Goal: Task Accomplishment & Management: Use online tool/utility

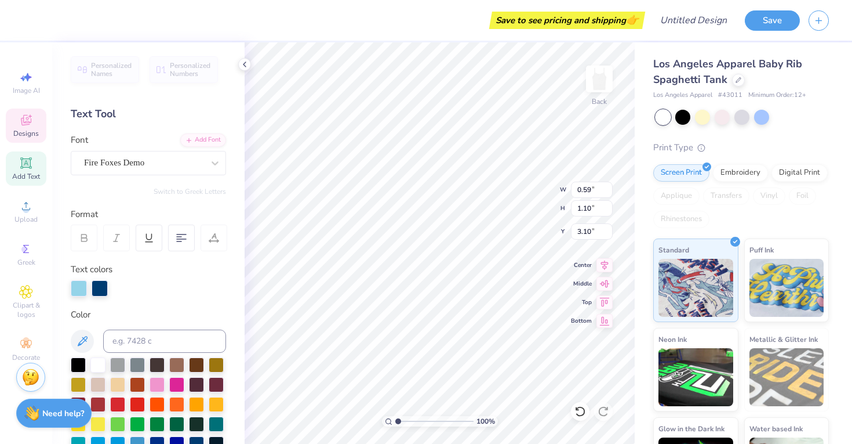
scroll to position [57, 0]
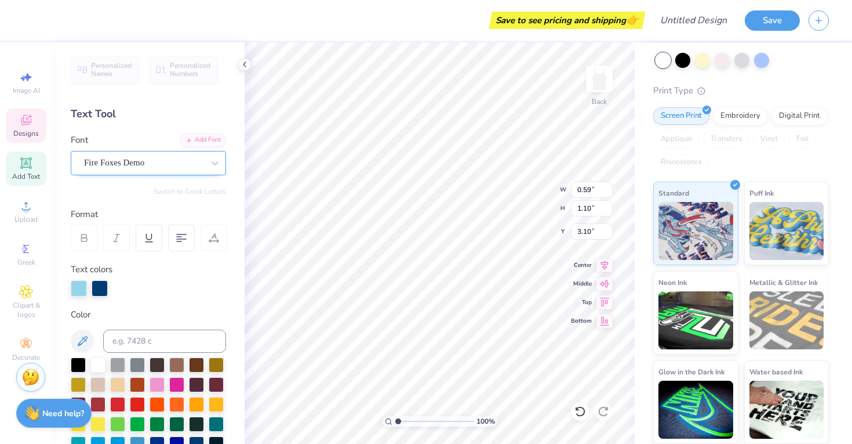
click at [199, 169] on div at bounding box center [143, 163] width 119 height 16
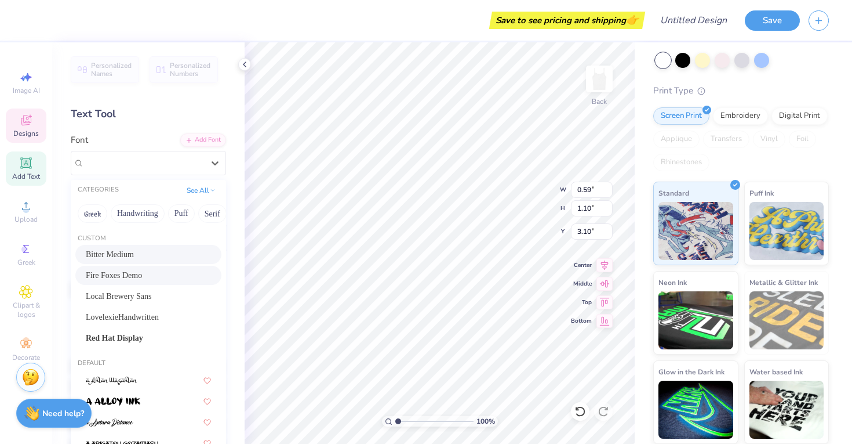
click at [174, 250] on div "Bitter Medium" at bounding box center [148, 254] width 125 height 12
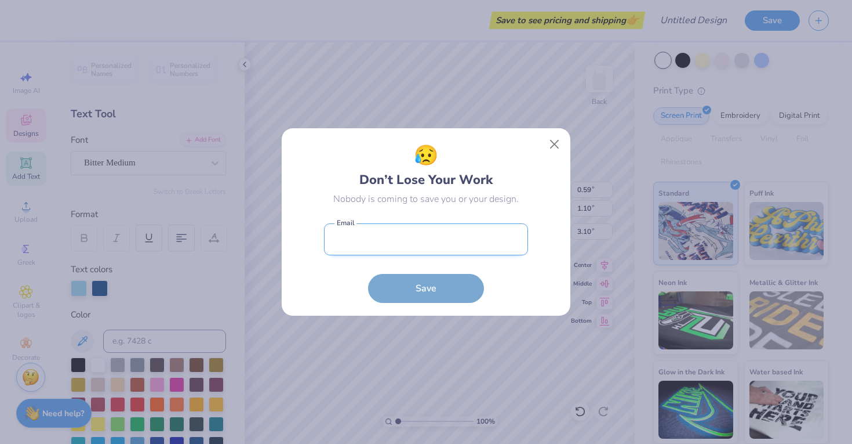
click at [427, 252] on input "email" at bounding box center [426, 239] width 204 height 32
type input "0.61"
type input "1.11"
type input "3.09"
click at [419, 246] on input "email" at bounding box center [426, 239] width 204 height 32
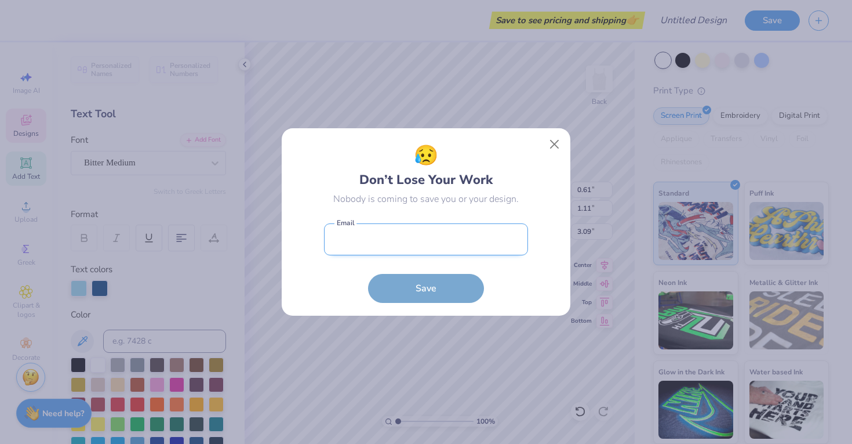
type input "[EMAIL_ADDRESS][DOMAIN_NAME]"
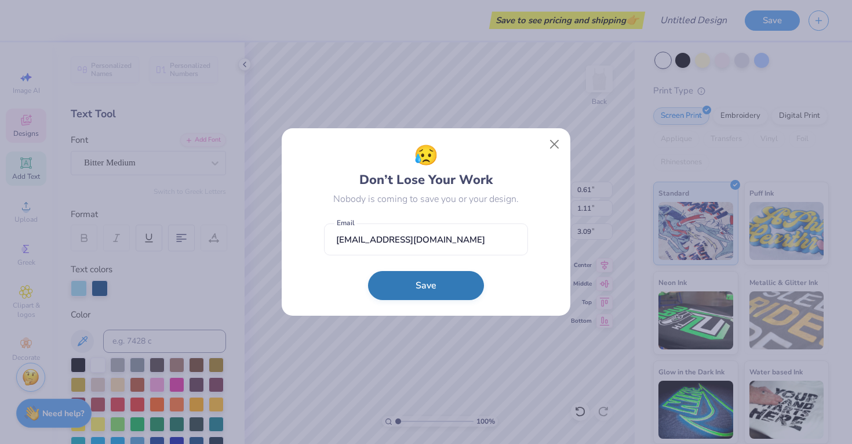
click at [424, 289] on button "Save" at bounding box center [426, 285] width 116 height 29
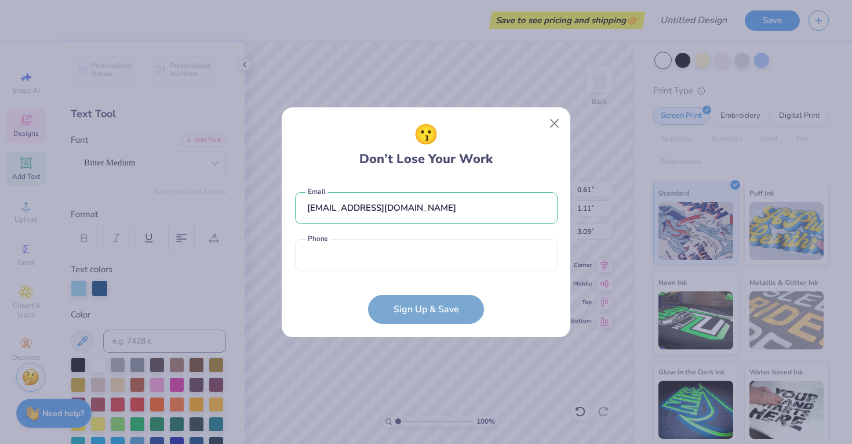
click at [416, 280] on form "[EMAIL_ADDRESS][DOMAIN_NAME] Email Phone is a required field Phone Sign Up & Sa…" at bounding box center [426, 251] width 263 height 143
click at [414, 257] on input "tel" at bounding box center [426, 255] width 263 height 32
type input "[PHONE_NUMBER]"
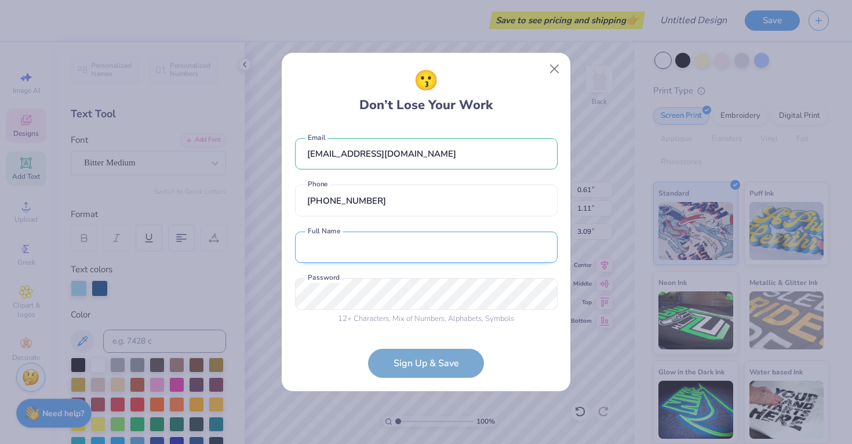
click at [405, 253] on input "text" at bounding box center [426, 247] width 263 height 32
type input "Ornarose Stones"
click at [400, 361] on form "[EMAIL_ADDRESS][DOMAIN_NAME] Email [PHONE_NUMBER] Phone Ornarose Stones Full Na…" at bounding box center [426, 252] width 263 height 252
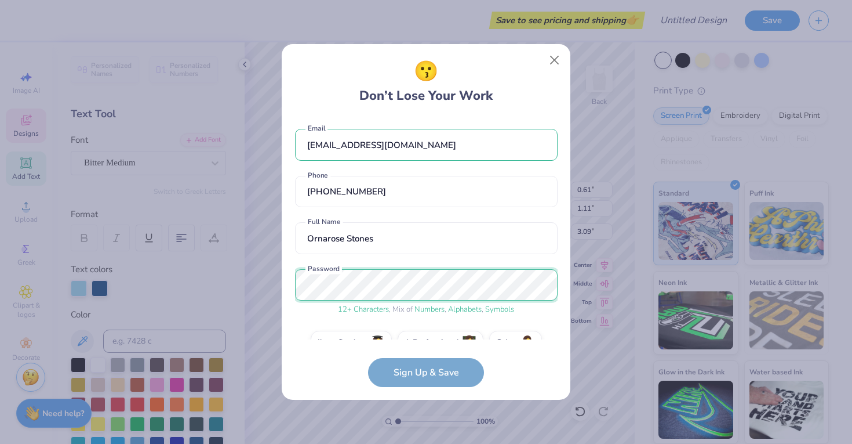
scroll to position [26, 0]
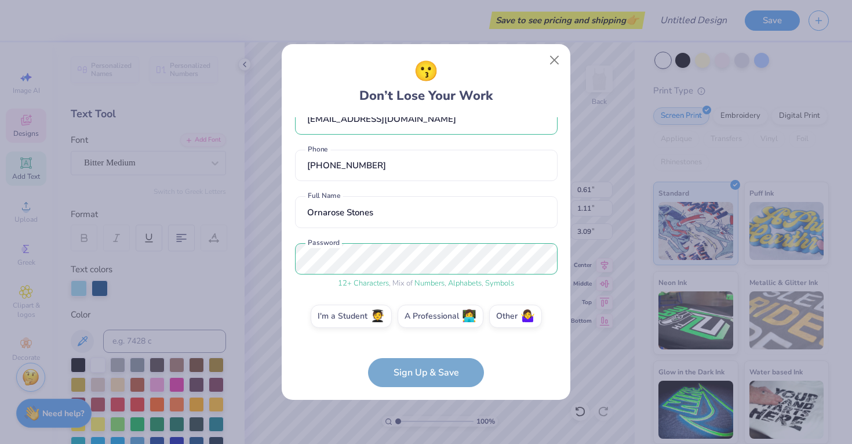
click at [439, 368] on form "[EMAIL_ADDRESS][DOMAIN_NAME] Email [PHONE_NUMBER] Phone Ornarose Stones Full Na…" at bounding box center [426, 252] width 263 height 270
click at [346, 315] on label "I'm a Student 🧑‍🎓" at bounding box center [351, 314] width 81 height 23
click at [423, 341] on input "I'm a Student 🧑‍🎓" at bounding box center [427, 345] width 8 height 8
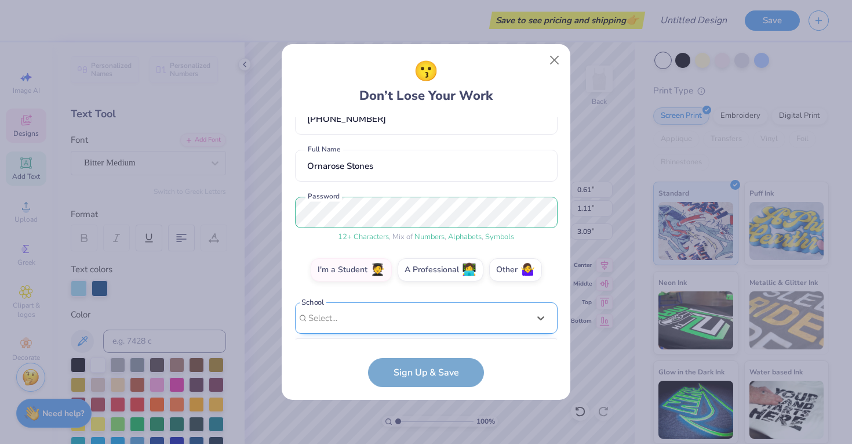
scroll to position [246, 0]
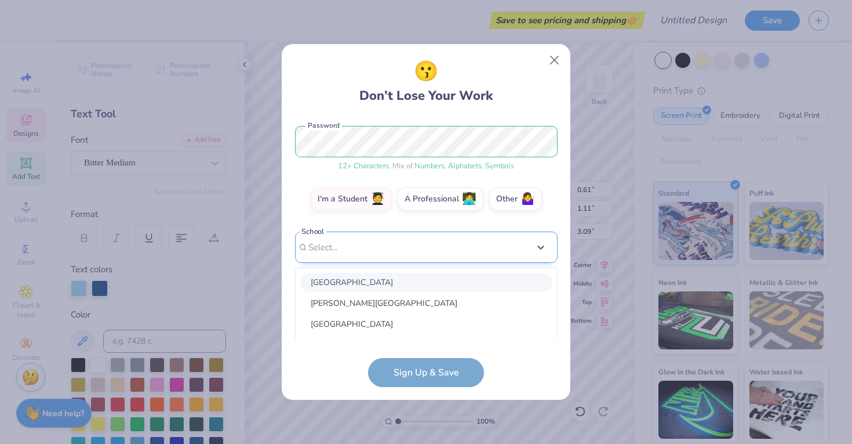
click at [382, 309] on div "option focused, 1 of 15. 15 results available. Use Up and Down to choose option…" at bounding box center [426, 337] width 263 height 212
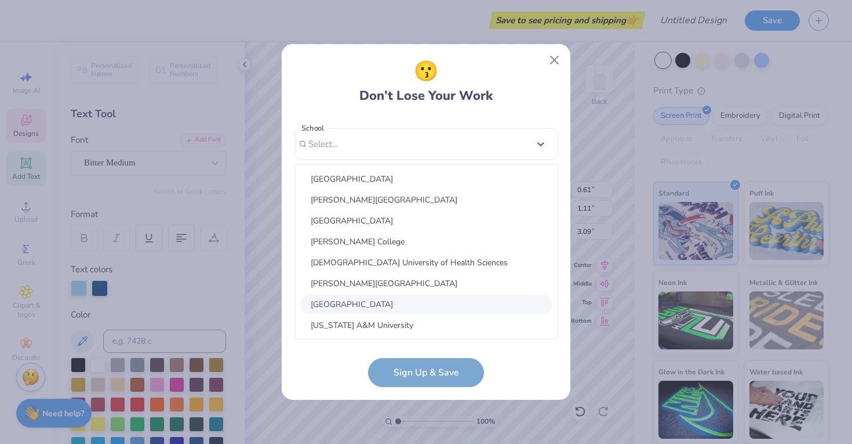
type input "d"
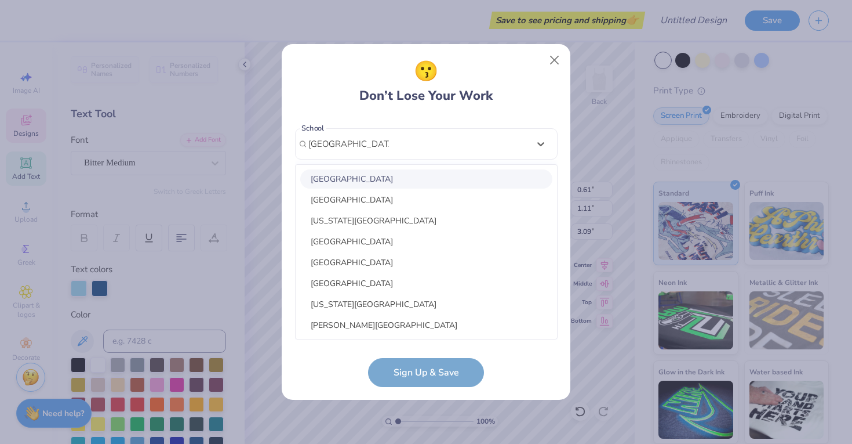
click at [399, 175] on div "[GEOGRAPHIC_DATA]" at bounding box center [426, 178] width 252 height 19
type input "[GEOGRAPHIC_DATA]"
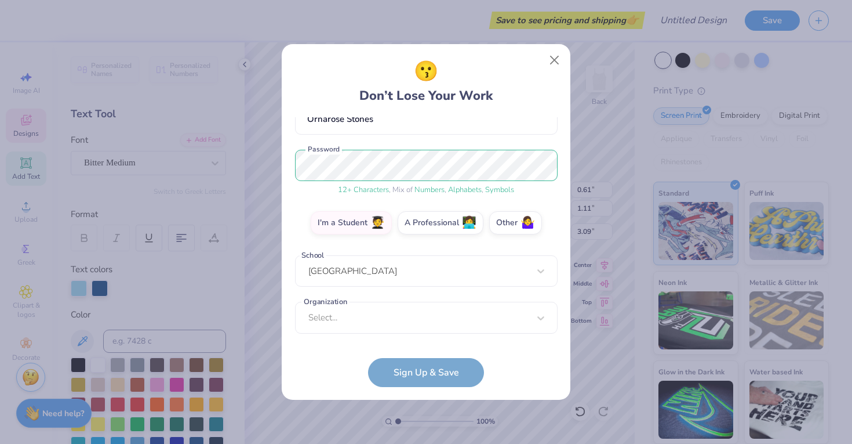
scroll to position [119, 0]
click at [396, 313] on div "option focused, 8 of 15. 15 results available. Use Up and Down to choose option…" at bounding box center [426, 408] width 263 height 212
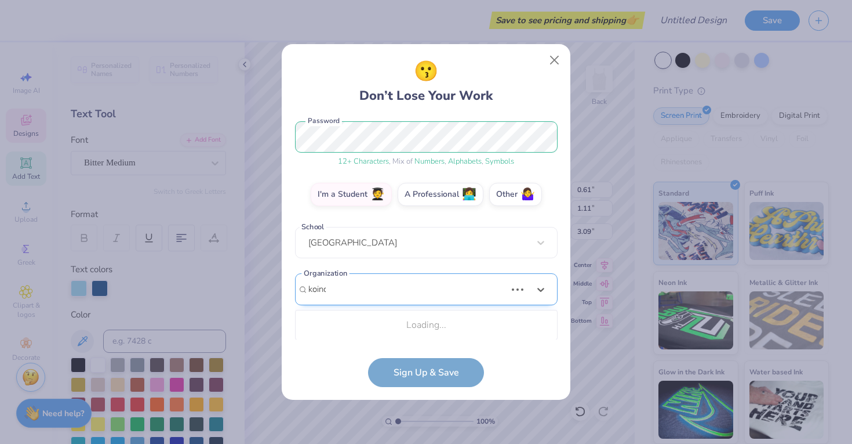
scroll to position [148, 0]
type input "koinonia so"
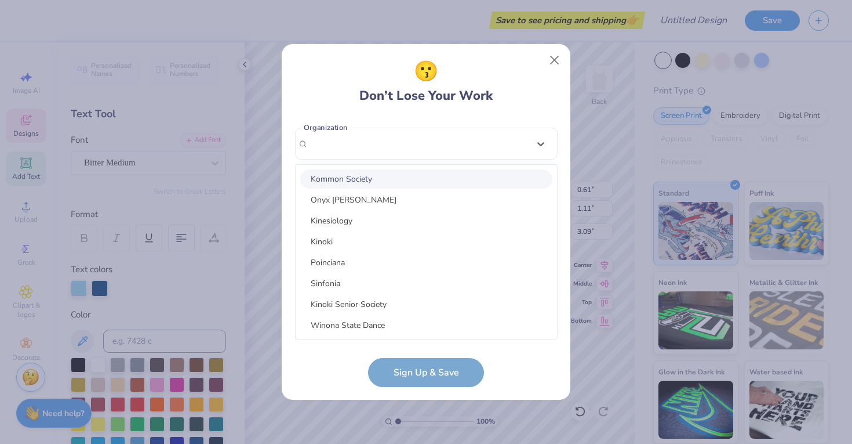
click at [544, 146] on div "[EMAIL_ADDRESS][DOMAIN_NAME] Email [PHONE_NUMBER] Phone Ornarose Stones Full Na…" at bounding box center [426, 228] width 263 height 222
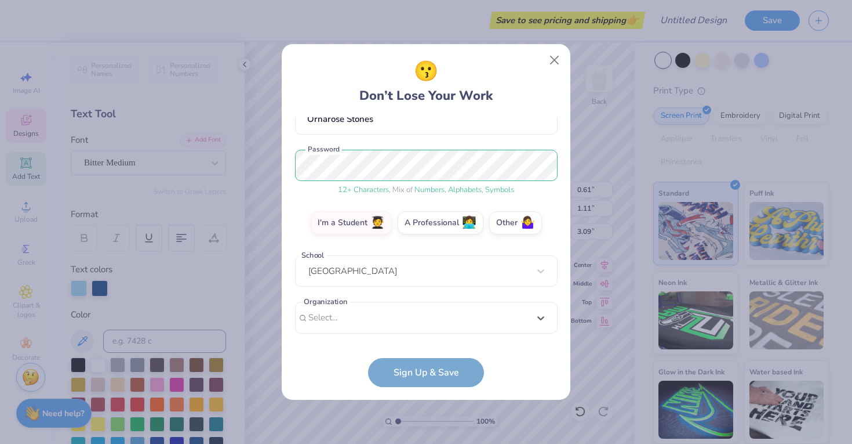
click at [434, 372] on form "[EMAIL_ADDRESS][DOMAIN_NAME] Email [PHONE_NUMBER] Phone Ornarose Stones Full Na…" at bounding box center [426, 252] width 263 height 270
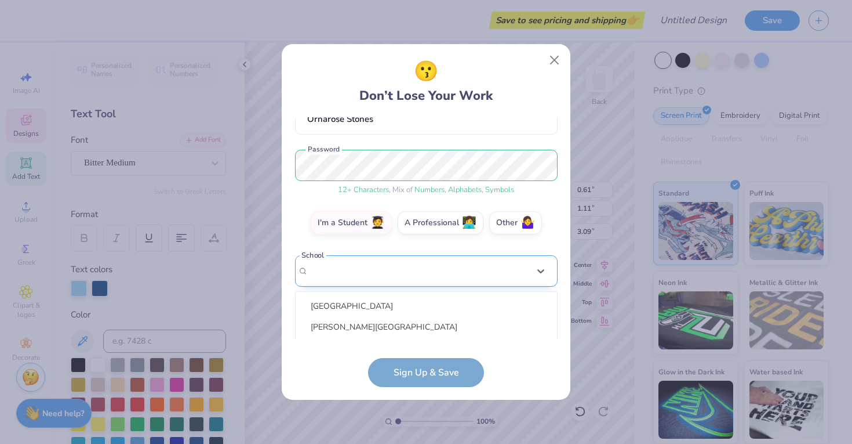
scroll to position [246, 0]
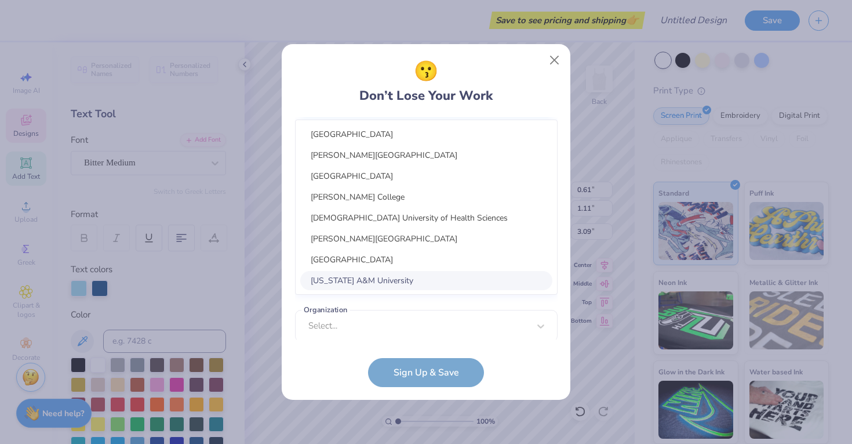
click at [427, 279] on div "option focused, 8 of 15. 15 results available. Use Up and Down to choose option…" at bounding box center [426, 189] width 263 height 212
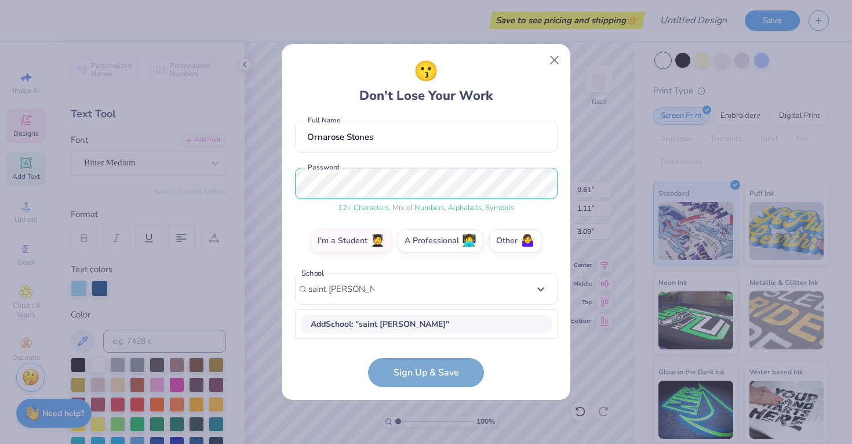
scroll to position [101, 0]
click at [430, 334] on div "[GEOGRAPHIC_DATA] [GEOGRAPHIC_DATA] [US_STATE][GEOGRAPHIC_DATA] [GEOGRAPHIC_DAT…" at bounding box center [426, 397] width 261 height 174
click at [422, 327] on div "[GEOGRAPHIC_DATA]" at bounding box center [426, 324] width 252 height 19
type input "[GEOGRAPHIC_DATA]"
click at [430, 374] on form "[EMAIL_ADDRESS][DOMAIN_NAME] Email [PHONE_NUMBER] Phone Ornarose Stones Full Na…" at bounding box center [426, 252] width 263 height 270
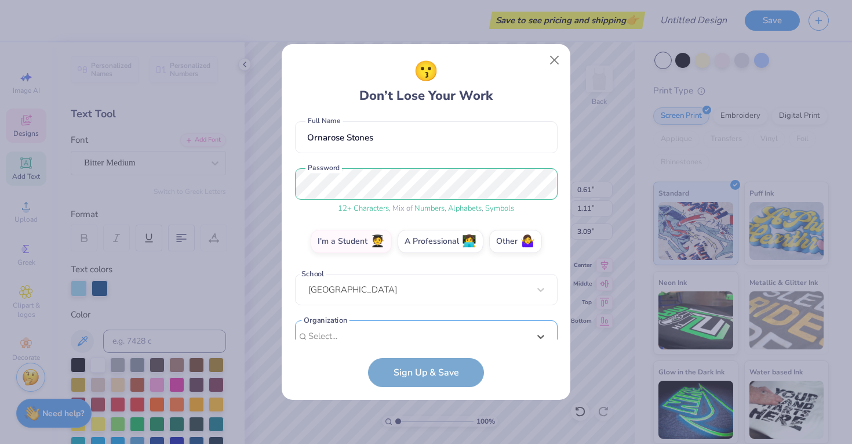
click at [421, 330] on div "[EMAIL_ADDRESS][DOMAIN_NAME] Email [PHONE_NUMBER] Phone Ornarose Stones Full Na…" at bounding box center [426, 228] width 263 height 222
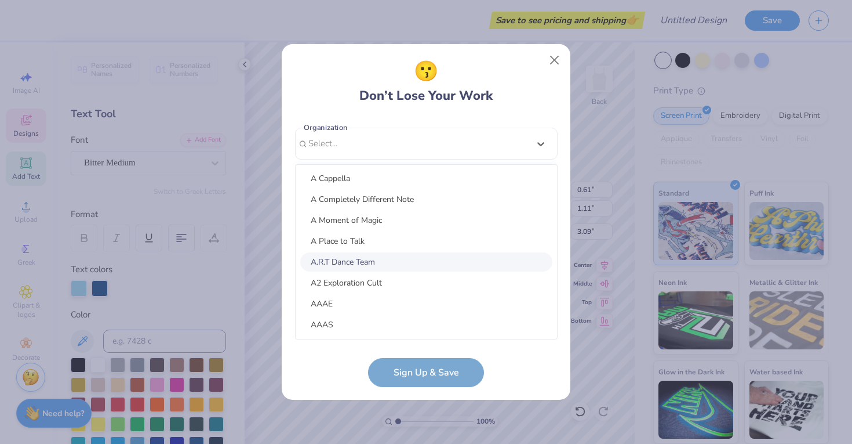
scroll to position [0, 0]
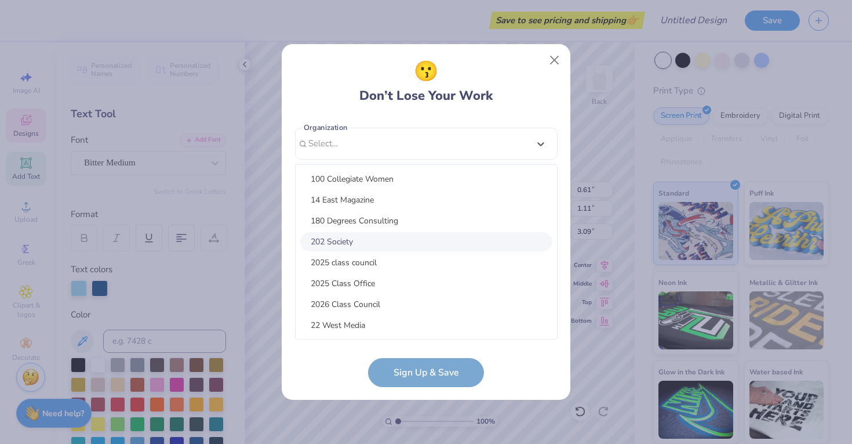
click at [404, 244] on div "202 Society" at bounding box center [426, 241] width 252 height 19
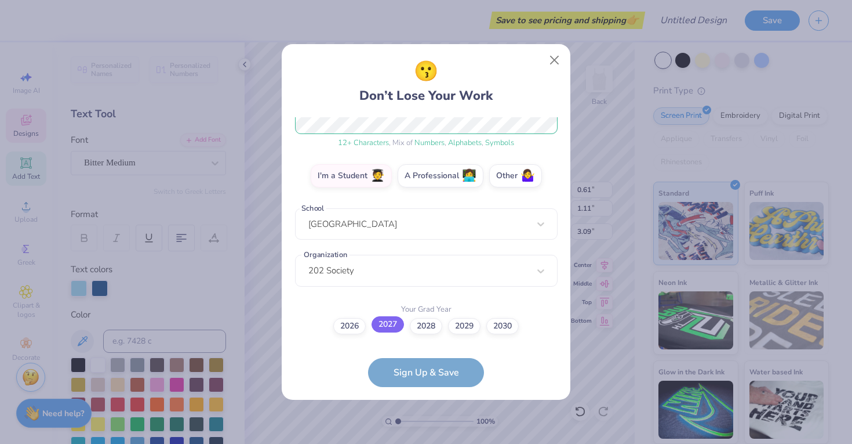
click at [384, 324] on label "2027" at bounding box center [388, 324] width 32 height 16
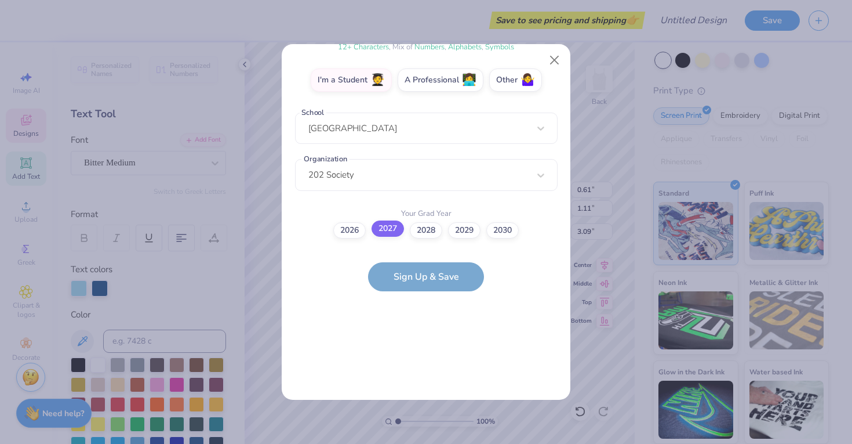
scroll to position [0, 0]
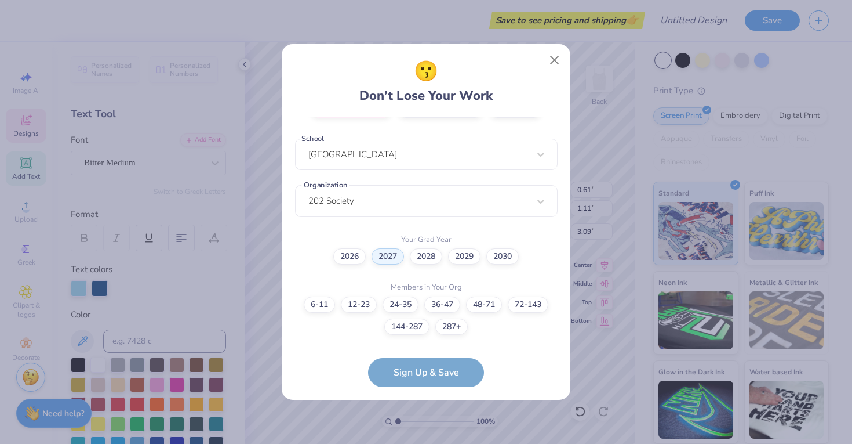
click at [402, 373] on form "[EMAIL_ADDRESS][DOMAIN_NAME] Email [PHONE_NUMBER] Phone Ornarose Stones Full Na…" at bounding box center [426, 252] width 263 height 270
click at [406, 309] on label "24-35" at bounding box center [401, 303] width 36 height 16
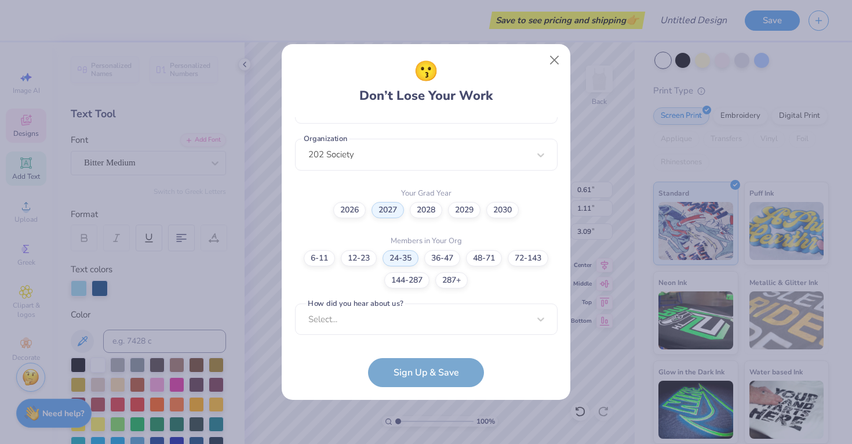
click at [408, 368] on form "[EMAIL_ADDRESS][DOMAIN_NAME] Email [PHONE_NUMBER] Phone Ornarose Stones Full Na…" at bounding box center [426, 252] width 263 height 270
click at [393, 313] on div "Select..." at bounding box center [426, 318] width 263 height 32
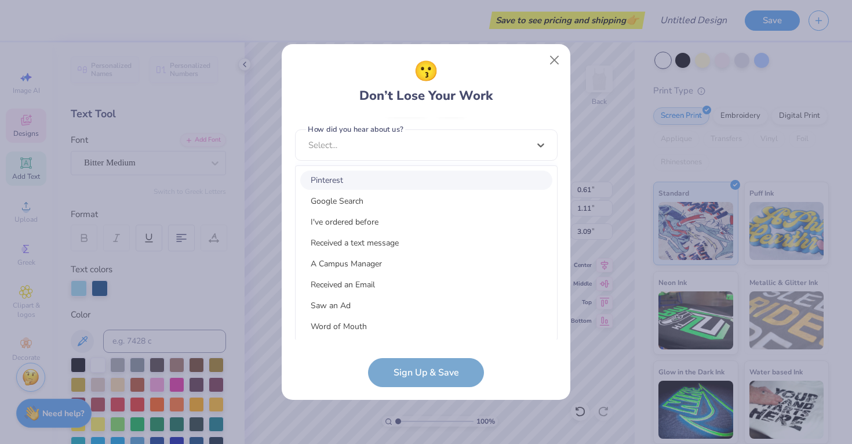
click at [402, 186] on div "Pinterest" at bounding box center [426, 179] width 252 height 19
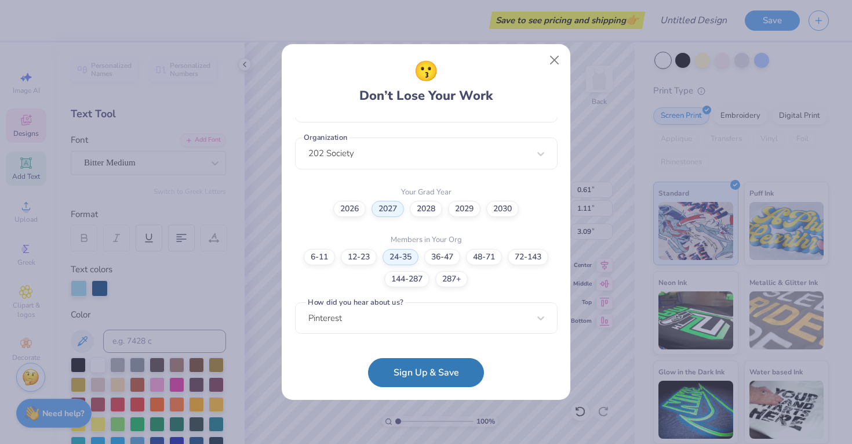
scroll to position [0, 0]
click at [405, 371] on button "Sign Up & Save" at bounding box center [426, 369] width 116 height 29
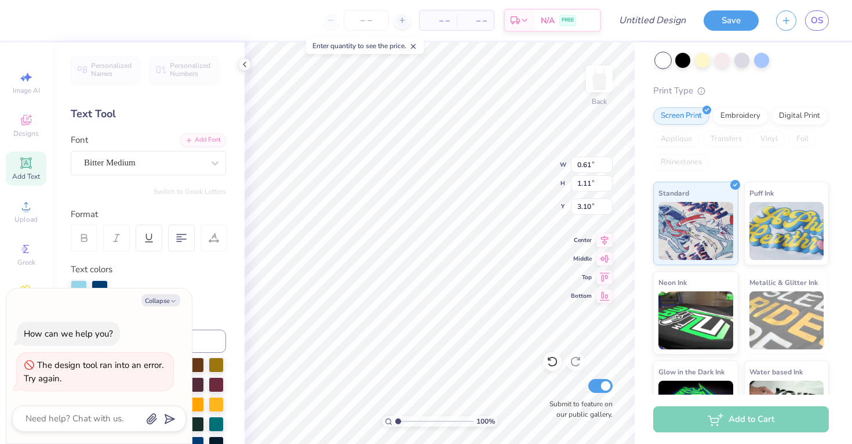
type textarea "x"
type input "3.84"
type input "5.94"
click at [125, 161] on div "Bitter Medium" at bounding box center [144, 163] width 122 height 18
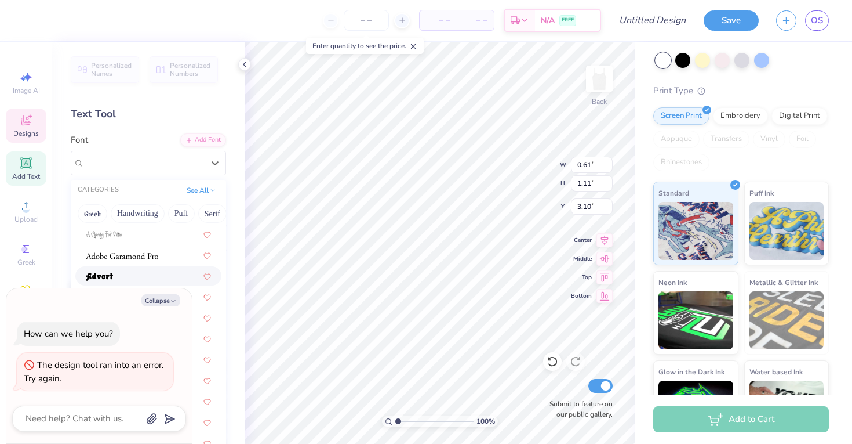
scroll to position [293, 0]
click at [159, 235] on div at bounding box center [148, 232] width 125 height 12
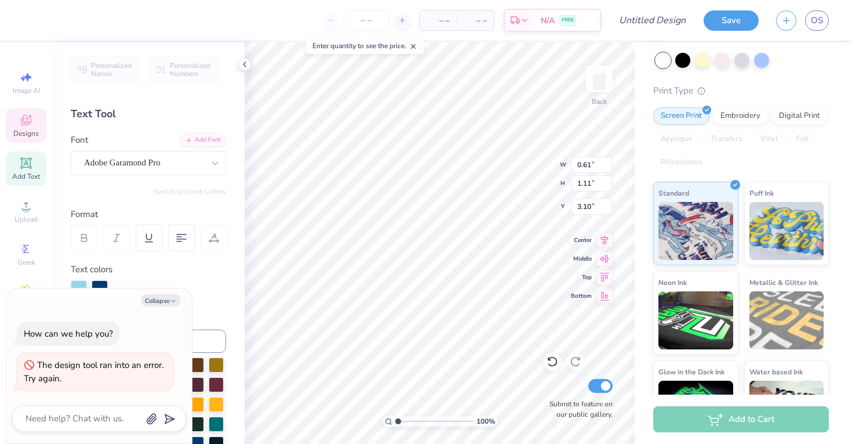
type textarea "x"
type input "0.60"
click at [165, 162] on div "Adobe Garamond Pro" at bounding box center [144, 163] width 122 height 18
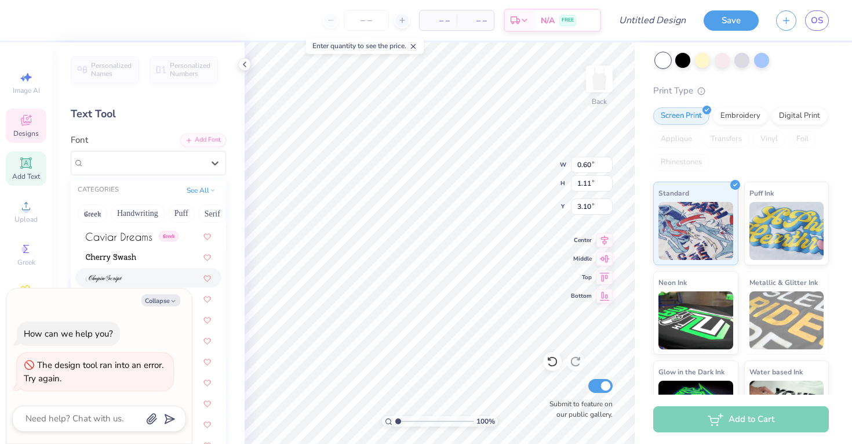
scroll to position [1396, 0]
click at [115, 231] on span at bounding box center [119, 236] width 66 height 12
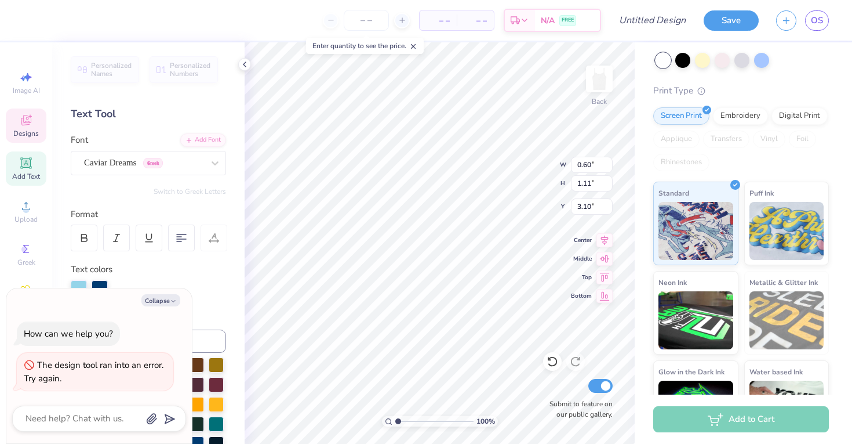
type textarea "x"
type input "0.59"
type input "1.10"
type textarea "x"
type input "0.89"
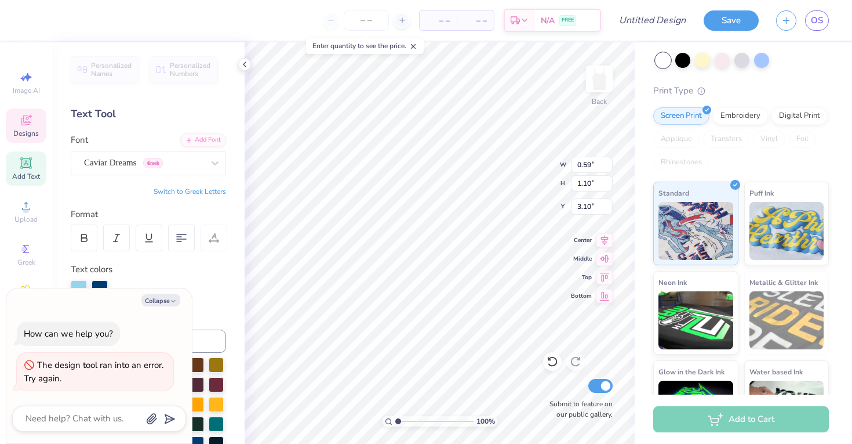
type input "2.35"
type input "2.21"
type textarea "x"
type input "2.35"
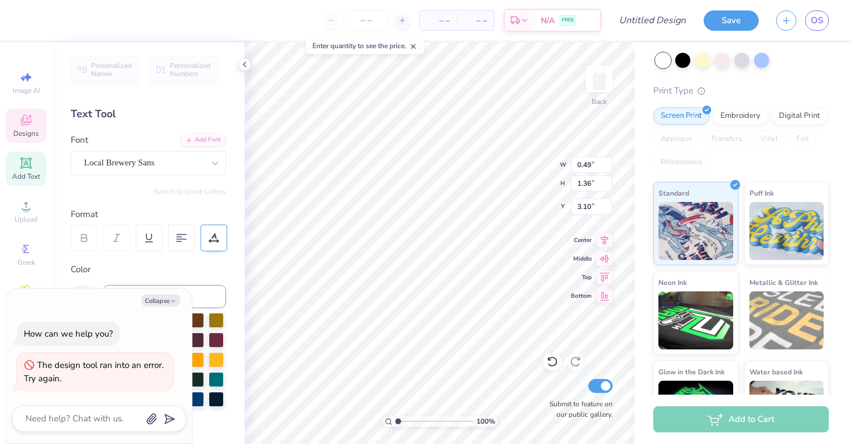
type textarea "x"
type input "0.60"
type input "1.33"
type input "3.08"
type textarea "x"
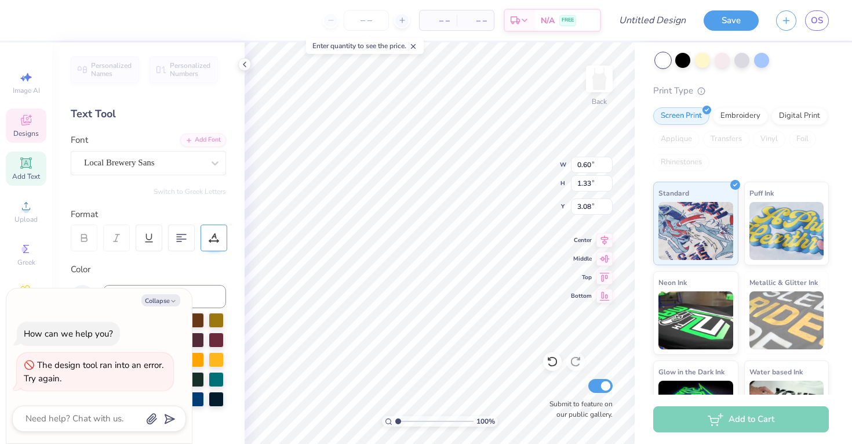
type input "3.10"
type textarea "x"
type input "0.59"
type input "1.10"
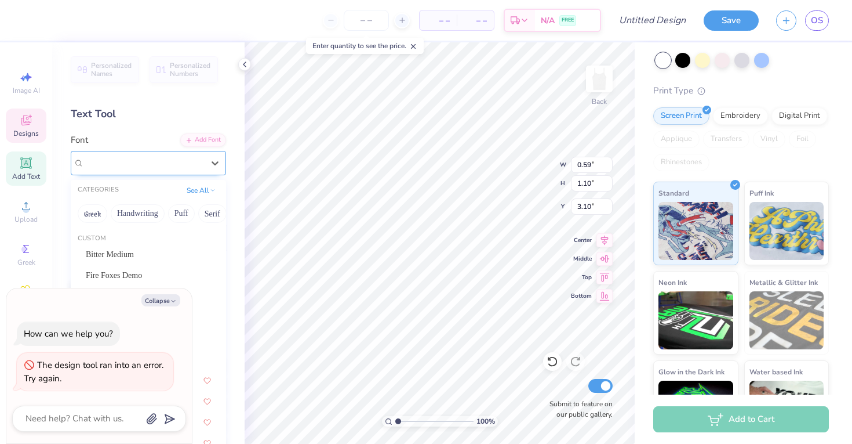
type textarea "x"
click at [136, 165] on div "Caviar Dreams Greek" at bounding box center [144, 163] width 122 height 18
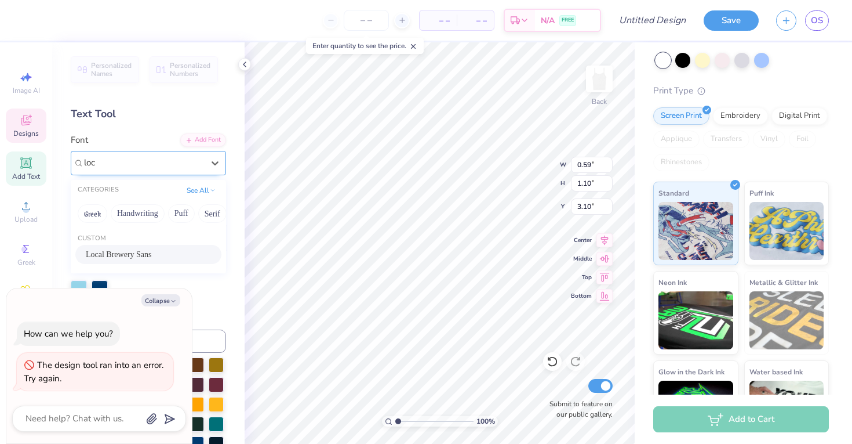
scroll to position [0, 0]
click at [132, 251] on span "Local Brewery Sans" at bounding box center [119, 254] width 66 height 12
type input "local"
type textarea "x"
type input "0.61"
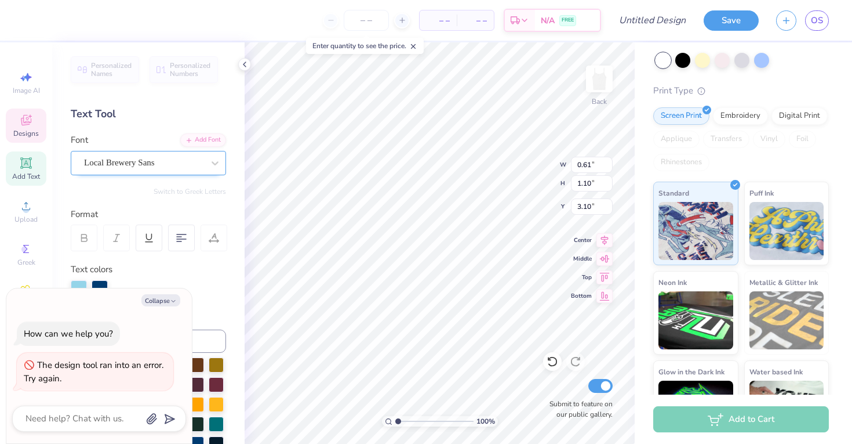
type textarea "x"
type input "6.83"
type textarea "x"
type input "1.11"
type textarea "x"
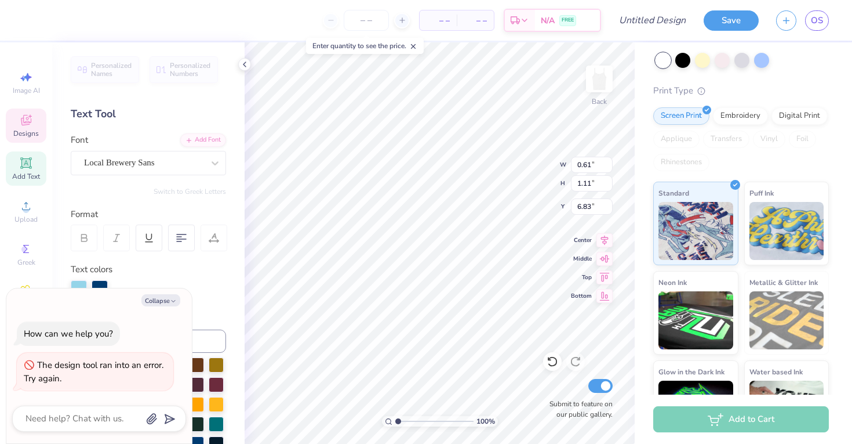
type input "6.85"
type textarea "x"
type textarea "i"
type textarea "x"
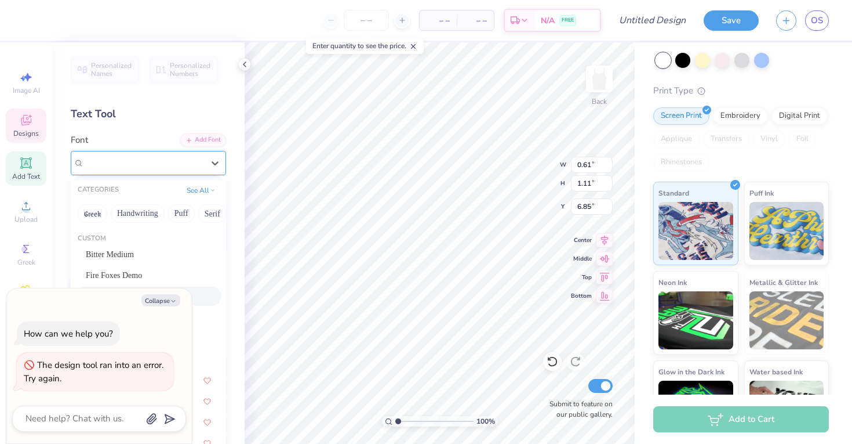
click at [148, 169] on div "Local Brewery Sans" at bounding box center [144, 163] width 122 height 18
click at [159, 255] on div "Greek" at bounding box center [148, 261] width 125 height 12
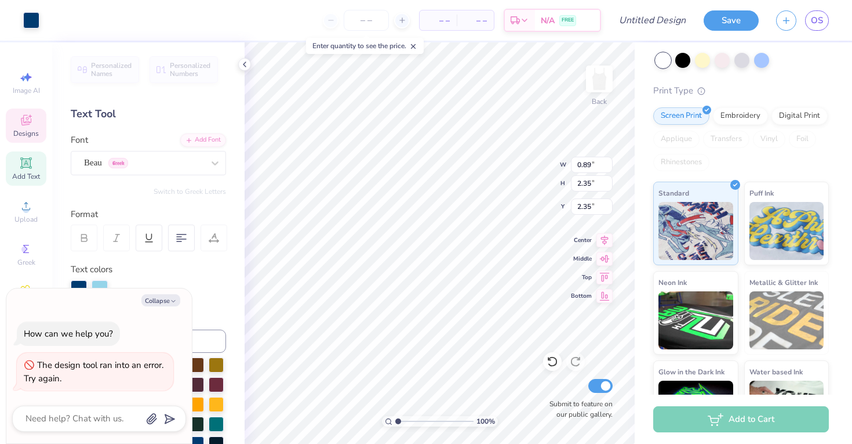
type textarea "x"
type input "0.49"
type input "1.36"
type input "3.10"
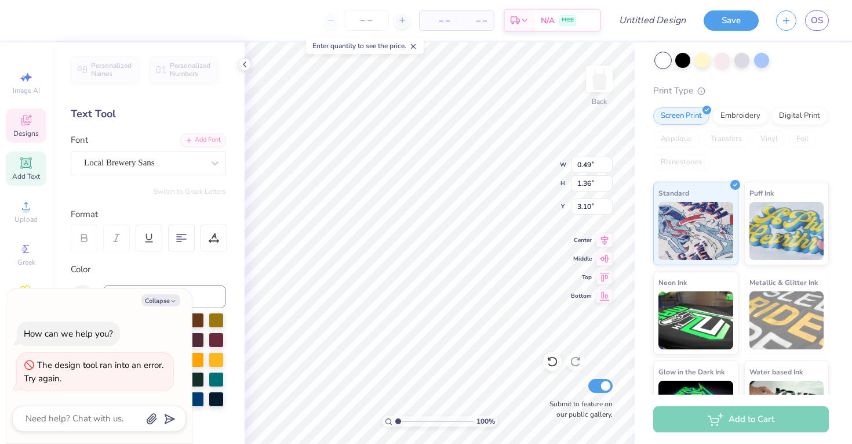
type textarea "x"
type input "0.80"
type input "3.02"
type input "2.16"
type textarea "x"
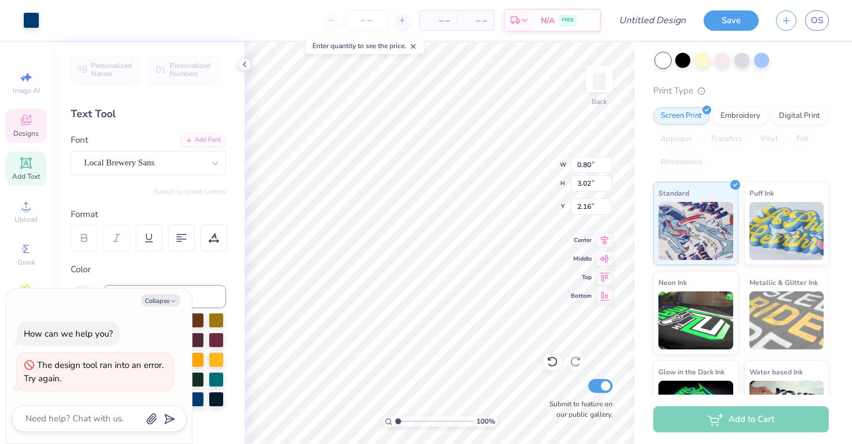
type input "0.89"
type input "2.35"
type textarea "x"
type input "0.49"
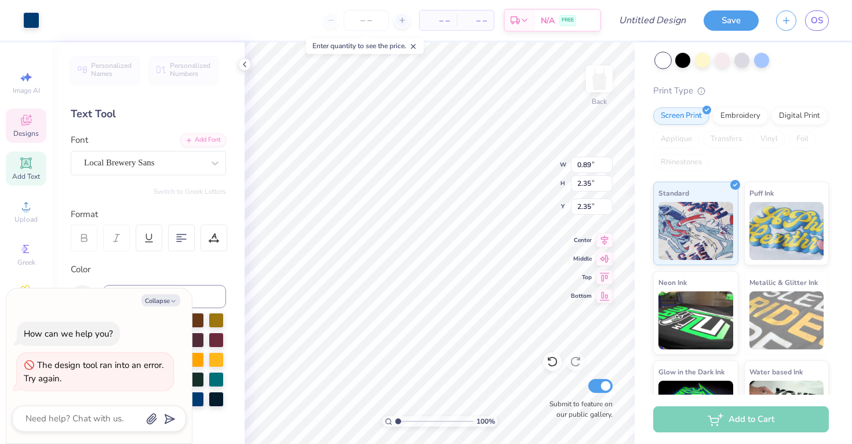
type input "1.36"
type input "3.10"
type textarea "x"
